Goal: Information Seeking & Learning: Learn about a topic

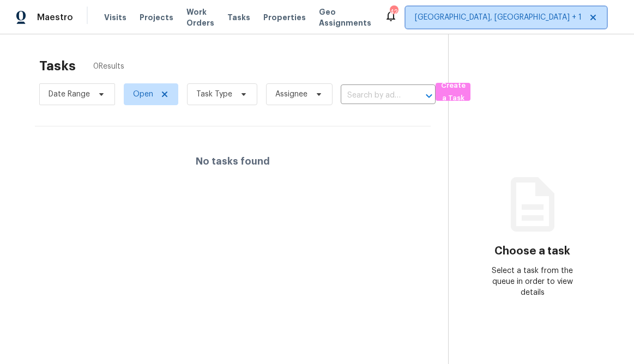
click at [474, 16] on span "[GEOGRAPHIC_DATA], [GEOGRAPHIC_DATA] + 1" at bounding box center [498, 17] width 167 height 11
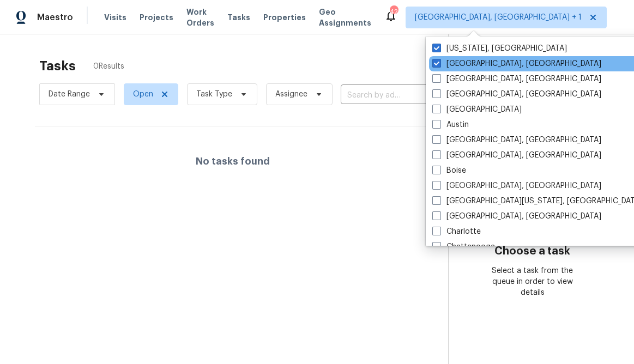
click at [437, 69] on div "[GEOGRAPHIC_DATA], [GEOGRAPHIC_DATA]" at bounding box center [539, 63] width 220 height 15
click at [436, 65] on span at bounding box center [436, 63] width 9 height 9
click at [436, 65] on input "[GEOGRAPHIC_DATA], [GEOGRAPHIC_DATA]" at bounding box center [435, 61] width 7 height 7
checkbox input "false"
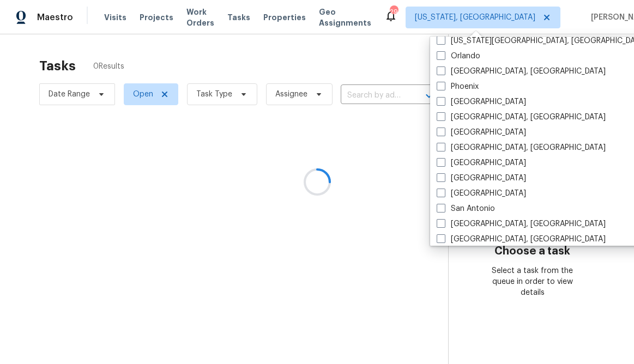
scroll to position [633, 0]
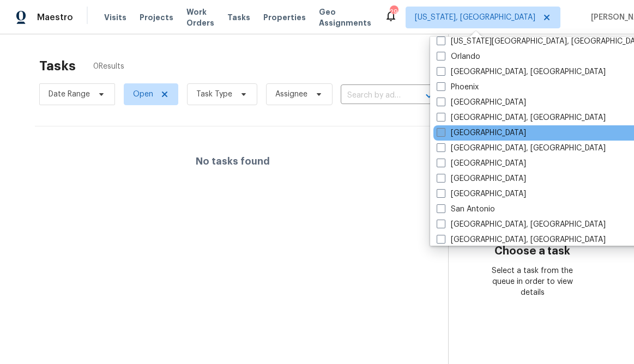
click at [457, 136] on label "[GEOGRAPHIC_DATA]" at bounding box center [481, 133] width 89 height 11
click at [444, 135] on input "[GEOGRAPHIC_DATA]" at bounding box center [440, 131] width 7 height 7
checkbox input "true"
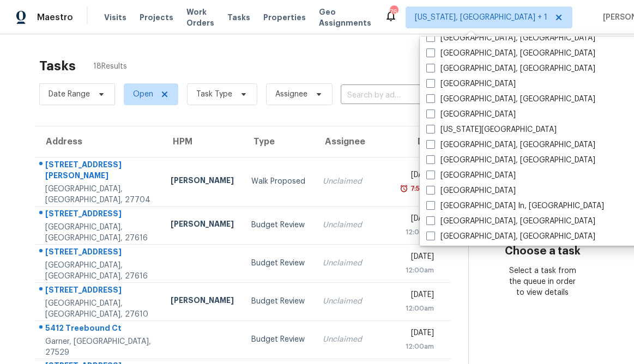
scroll to position [241, 0]
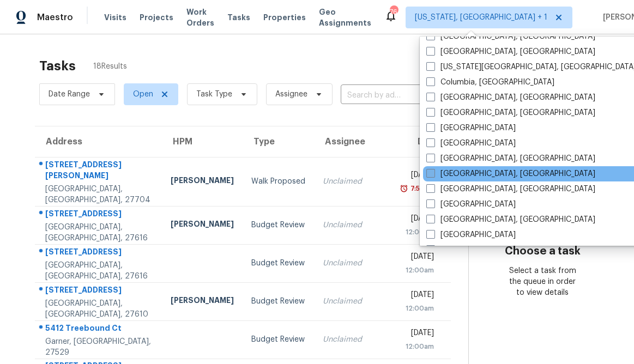
click at [454, 173] on label "[GEOGRAPHIC_DATA], [GEOGRAPHIC_DATA]" at bounding box center [510, 174] width 169 height 11
click at [434, 173] on input "[GEOGRAPHIC_DATA], [GEOGRAPHIC_DATA]" at bounding box center [429, 172] width 7 height 7
checkbox input "true"
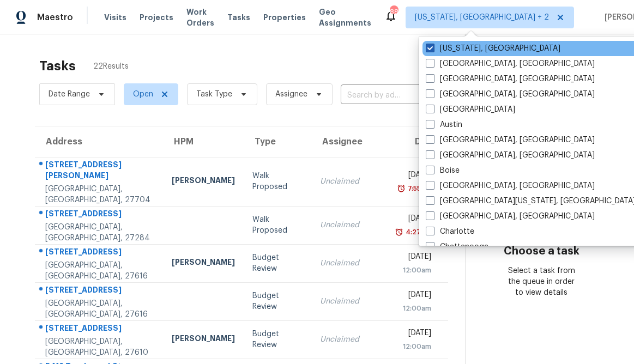
click at [433, 47] on span at bounding box center [430, 48] width 9 height 9
click at [433, 47] on input "[US_STATE], [GEOGRAPHIC_DATA]" at bounding box center [429, 46] width 7 height 7
checkbox input "false"
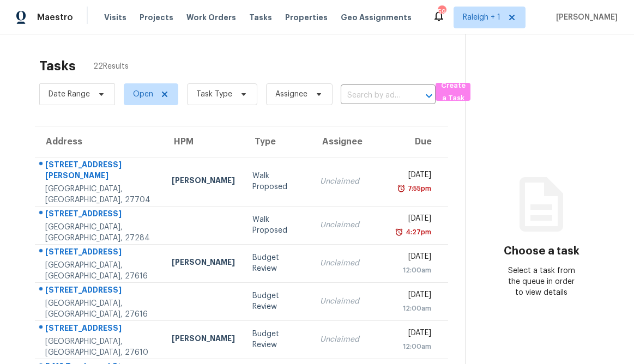
click at [353, 55] on div "Tasks 22 Results" at bounding box center [252, 66] width 426 height 28
click at [362, 97] on input "text" at bounding box center [373, 95] width 64 height 17
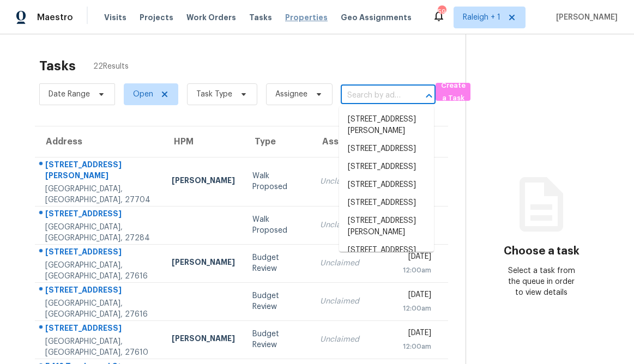
click at [288, 18] on span "Properties" at bounding box center [306, 17] width 43 height 11
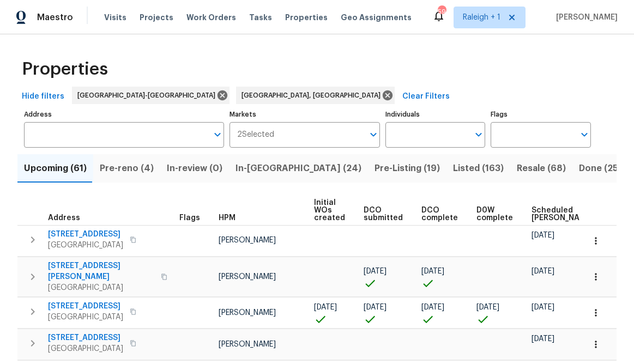
click at [453, 167] on span "Listed (163)" at bounding box center [478, 168] width 51 height 15
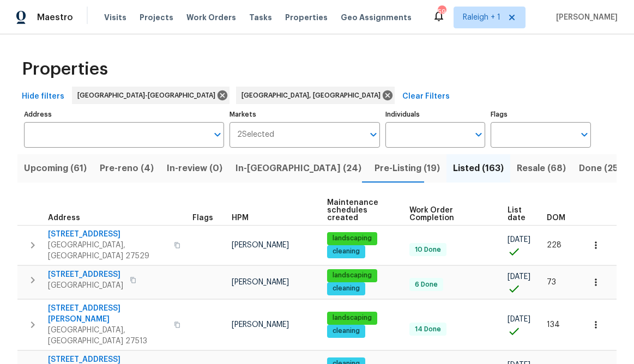
click at [513, 211] on span "List date" at bounding box center [518, 214] width 21 height 15
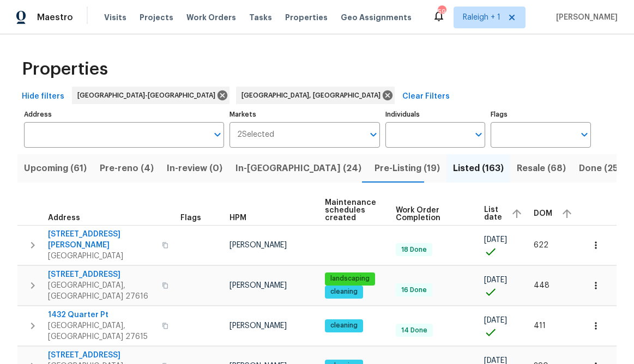
click at [496, 214] on span "List date" at bounding box center [493, 213] width 18 height 15
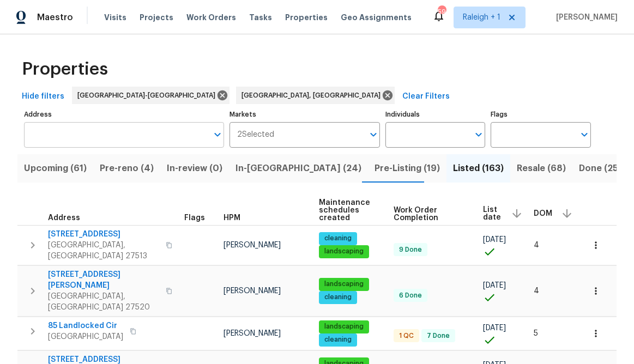
click at [96, 136] on input "Address" at bounding box center [116, 135] width 184 height 26
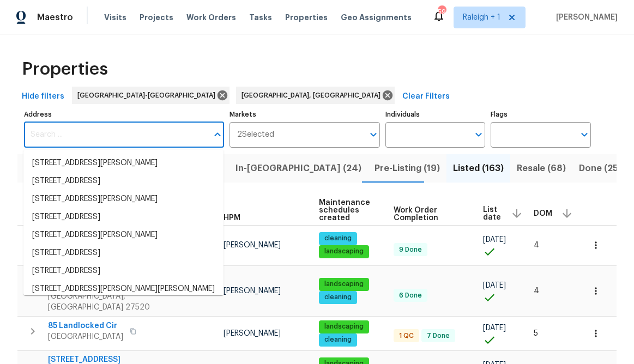
paste input "5023 Hummingbird Pl"
type input "5023 Hummingbird Pl"
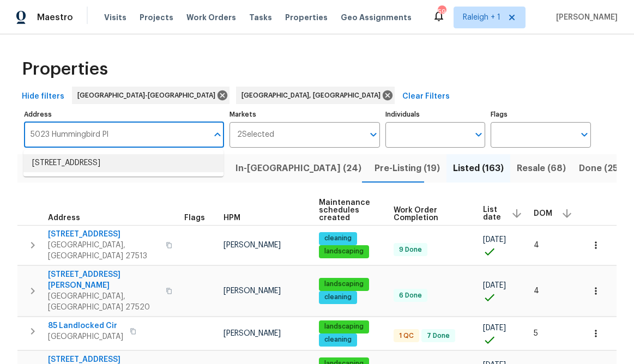
click at [84, 167] on li "[STREET_ADDRESS]" at bounding box center [123, 163] width 200 height 18
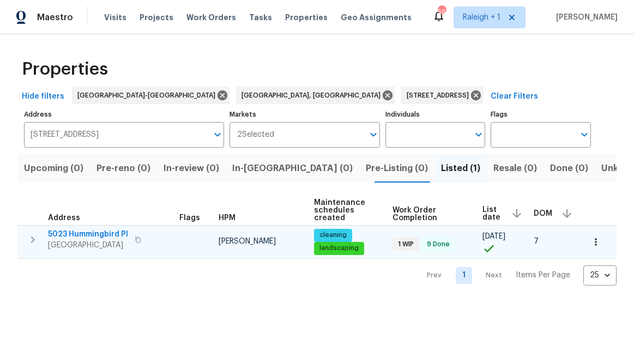
click at [97, 236] on span "5023 Hummingbird Pl" at bounding box center [88, 234] width 80 height 11
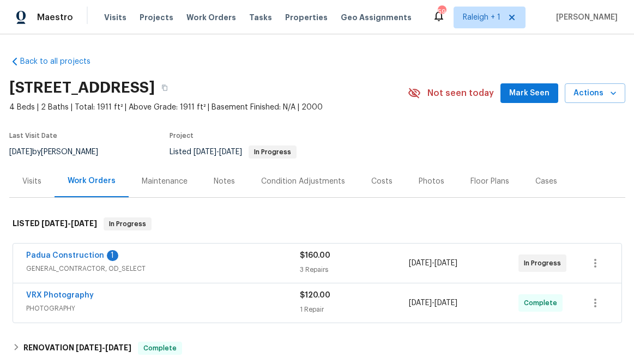
click at [31, 181] on div "Visits" at bounding box center [31, 181] width 19 height 11
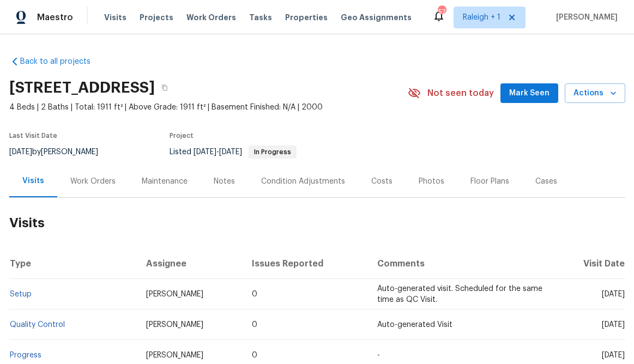
click at [425, 184] on div "Photos" at bounding box center [432, 181] width 26 height 11
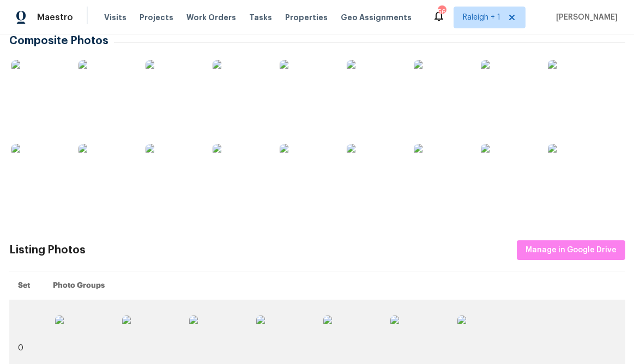
scroll to position [200, 0]
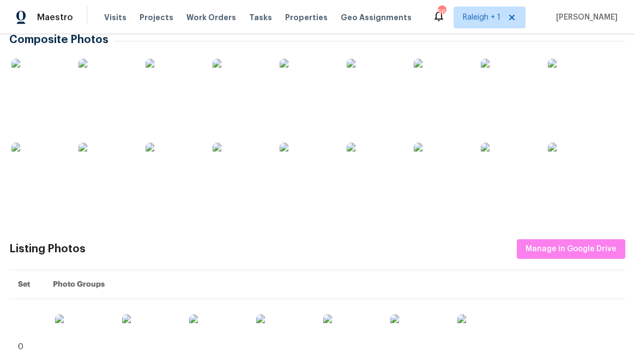
click at [49, 93] on img at bounding box center [38, 86] width 55 height 55
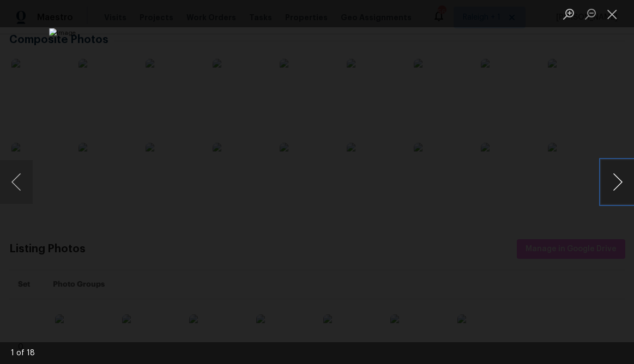
click at [619, 182] on button "Next image" at bounding box center [618, 182] width 33 height 44
click at [618, 183] on button "Next image" at bounding box center [618, 182] width 33 height 44
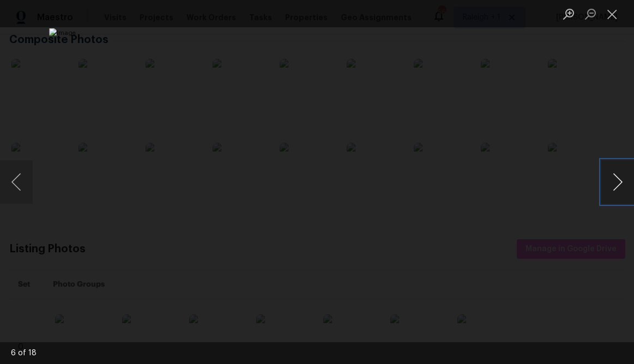
click at [618, 183] on button "Next image" at bounding box center [618, 182] width 33 height 44
click at [614, 183] on button "Next image" at bounding box center [618, 182] width 33 height 44
click at [613, 184] on button "Next image" at bounding box center [618, 182] width 33 height 44
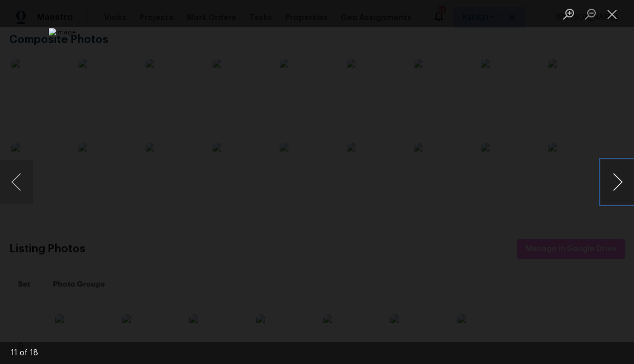
click at [613, 184] on button "Next image" at bounding box center [618, 182] width 33 height 44
click at [617, 184] on button "Next image" at bounding box center [618, 182] width 33 height 44
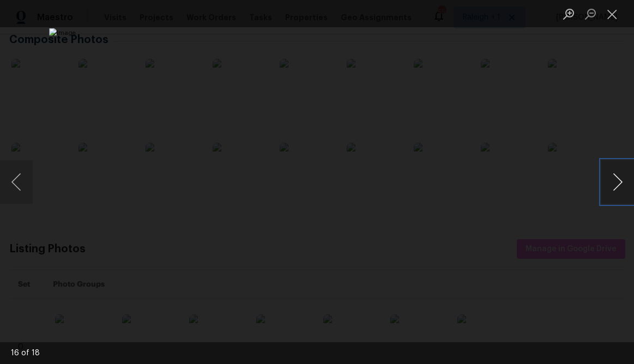
click at [617, 184] on button "Next image" at bounding box center [618, 182] width 33 height 44
click at [20, 183] on button "Previous image" at bounding box center [16, 182] width 33 height 44
click at [612, 17] on button "Close lightbox" at bounding box center [613, 13] width 22 height 19
